Goal: Find specific page/section: Find specific page/section

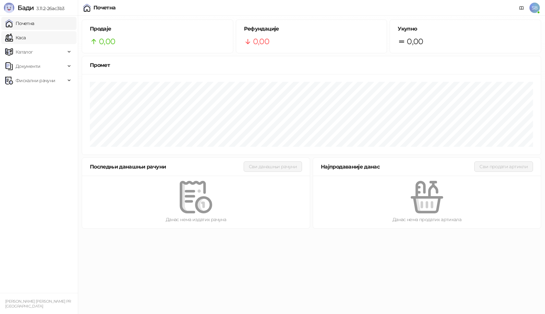
click at [26, 37] on link "Каса" at bounding box center [15, 37] width 20 height 13
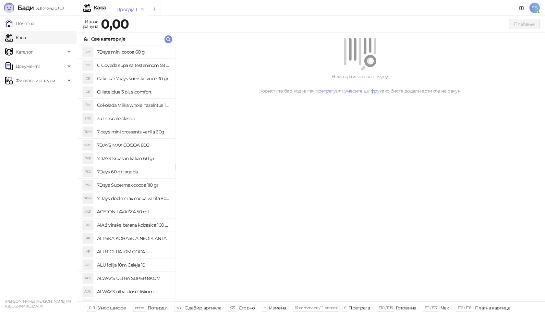
click at [26, 34] on link "Каса" at bounding box center [15, 37] width 20 height 13
click at [34, 25] on link "Почетна" at bounding box center [19, 23] width 29 height 13
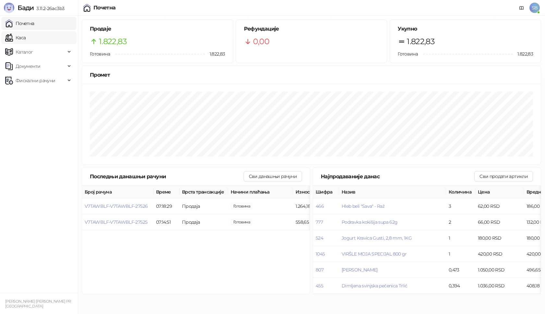
click at [22, 39] on link "Каса" at bounding box center [15, 37] width 20 height 13
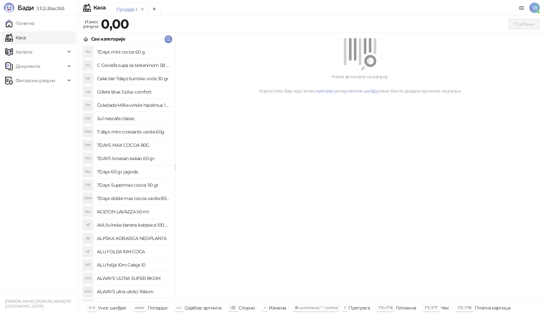
click at [22, 39] on link "Каса" at bounding box center [15, 37] width 20 height 13
click at [25, 28] on link "Почетна" at bounding box center [19, 23] width 29 height 13
click at [25, 27] on link "Почетна" at bounding box center [19, 23] width 29 height 13
